Goal: Find contact information: Obtain details needed to contact an individual or organization

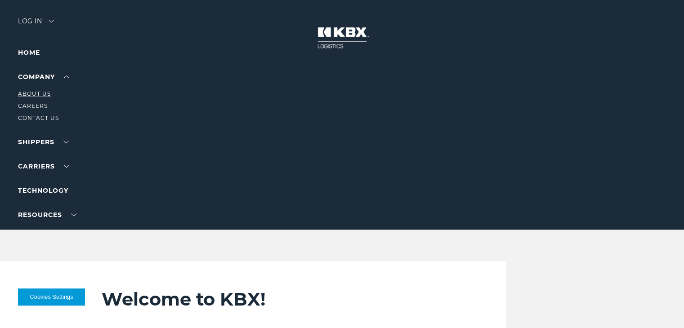
click at [34, 96] on link "About Us" at bounding box center [34, 93] width 33 height 7
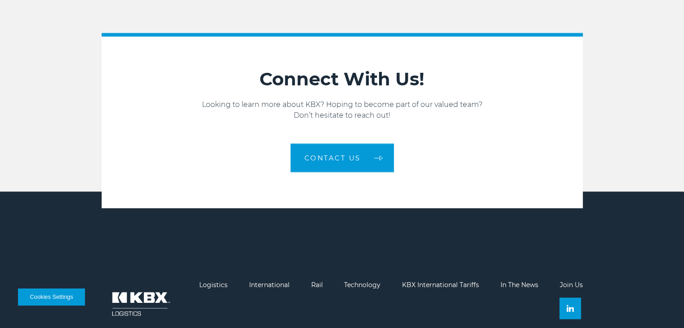
scroll to position [1391, 0]
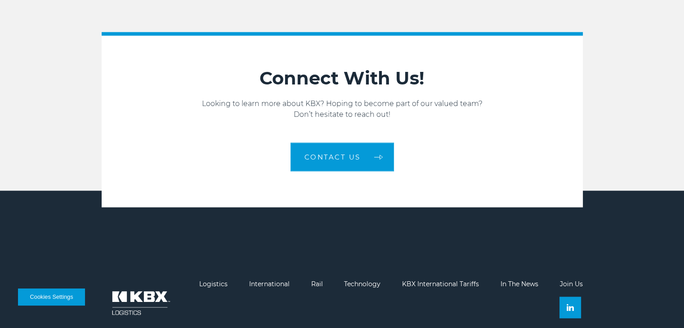
click at [355, 162] on section "Connect With Us! Looking to learn more about KBX? Hoping to become part of our …" at bounding box center [342, 119] width 481 height 175
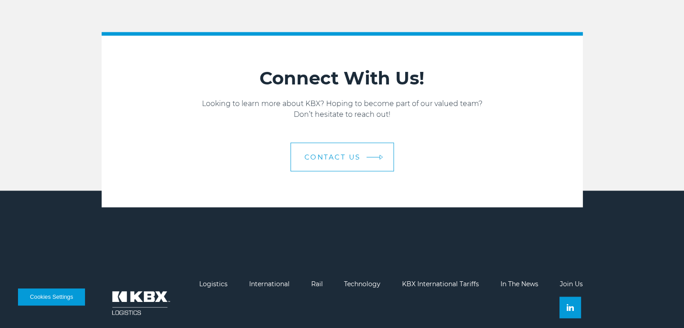
click at [356, 154] on span "Contact us" at bounding box center [332, 157] width 56 height 7
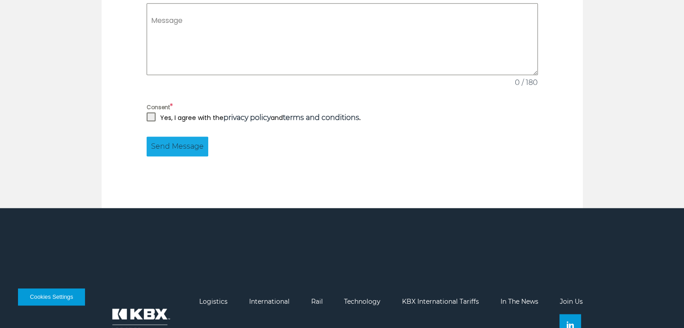
scroll to position [755, 0]
